Goal: Task Accomplishment & Management: Manage account settings

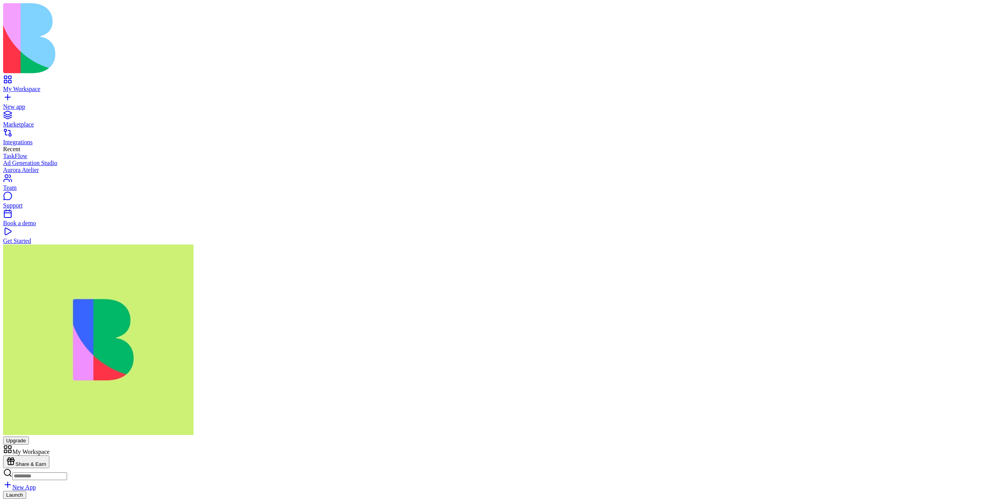
click at [22, 497] on link at bounding box center [12, 500] width 19 height 7
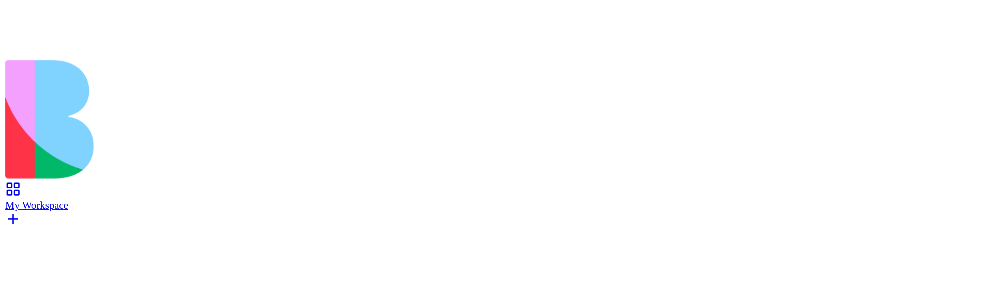
scroll to position [77, 0]
